Goal: Register for event/course

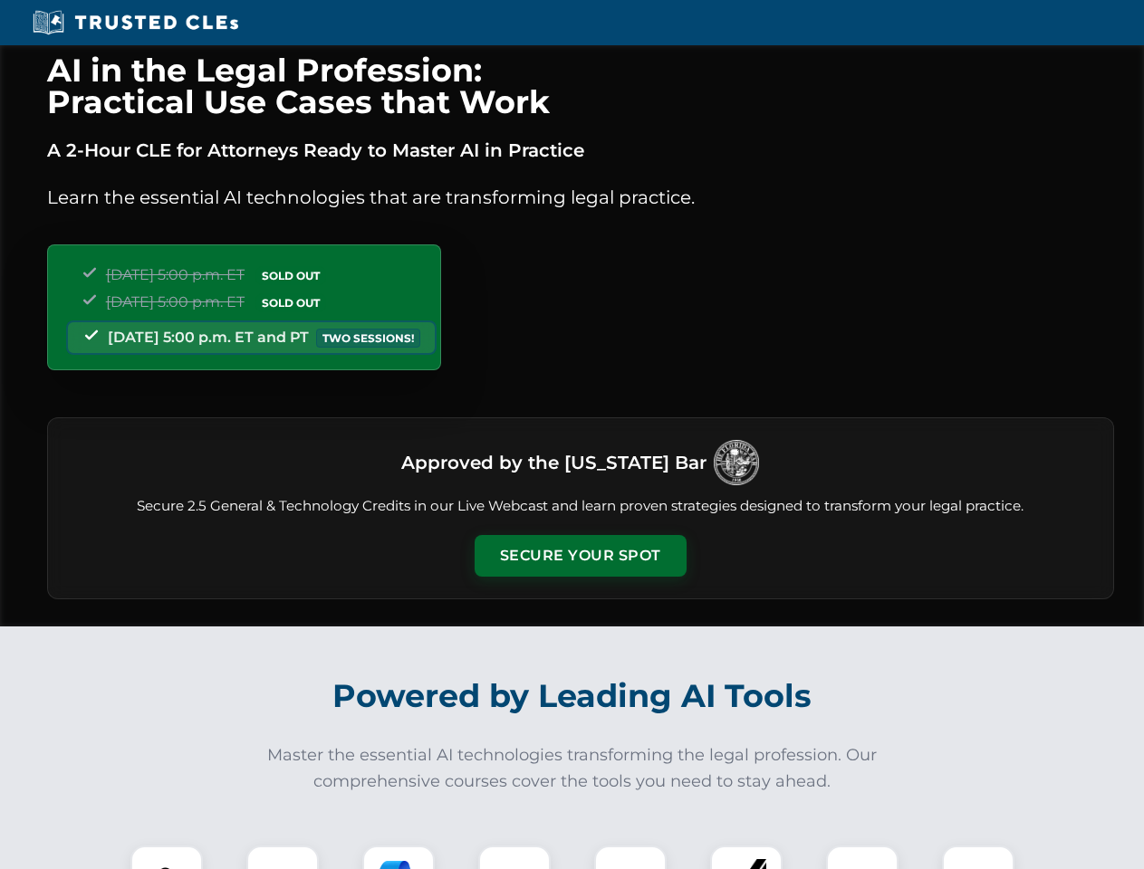
click at [580, 556] on button "Secure Your Spot" at bounding box center [581, 556] width 212 height 42
click at [167, 858] on img at bounding box center [166, 882] width 53 height 53
click at [283, 858] on div at bounding box center [282, 882] width 72 height 72
click at [399, 858] on div at bounding box center [398, 882] width 72 height 72
click at [514, 858] on img at bounding box center [514, 882] width 51 height 51
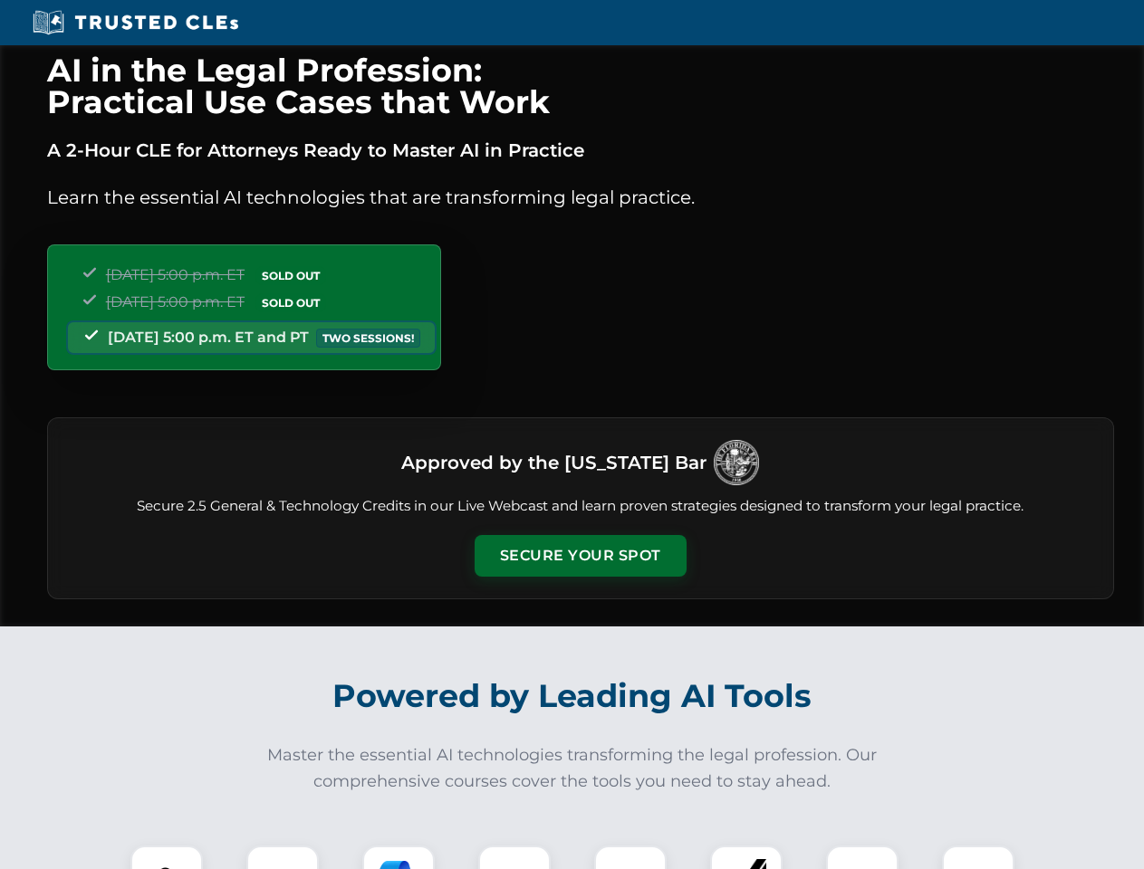
click at [630, 858] on div at bounding box center [630, 882] width 72 height 72
click at [746, 858] on div at bounding box center [746, 882] width 72 height 72
click at [862, 858] on img at bounding box center [862, 882] width 51 height 51
click at [978, 858] on img at bounding box center [978, 882] width 51 height 51
